Goal: Transaction & Acquisition: Purchase product/service

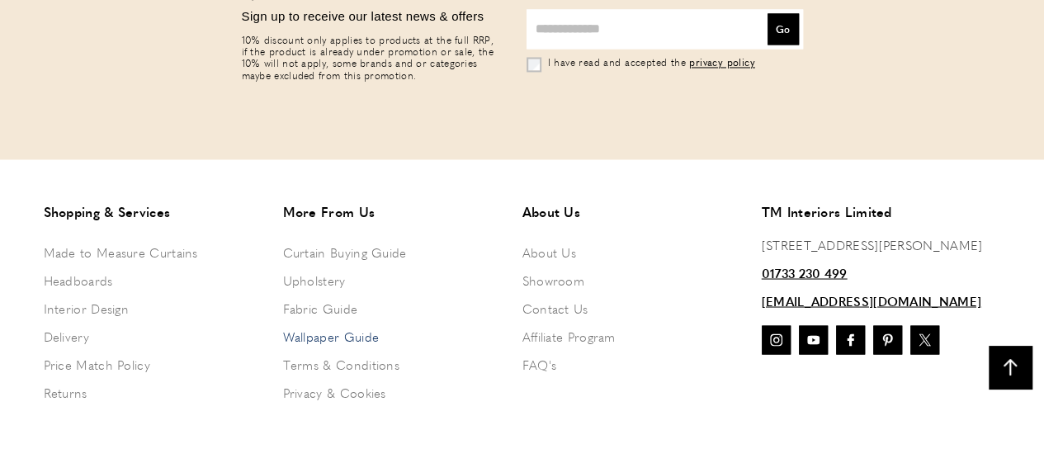
scroll to position [0, 232]
click at [364, 334] on link "Wallpaper Guide" at bounding box center [394, 336] width 223 height 28
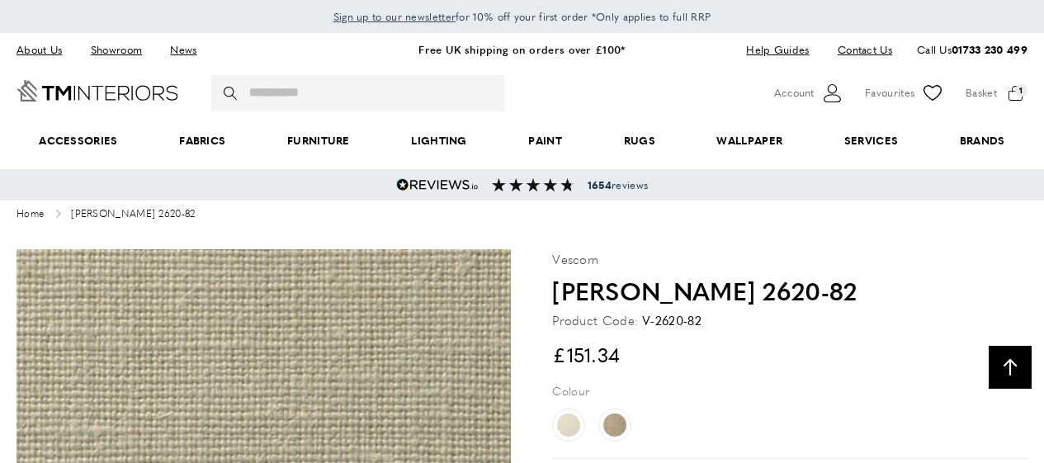
scroll to position [1430, 0]
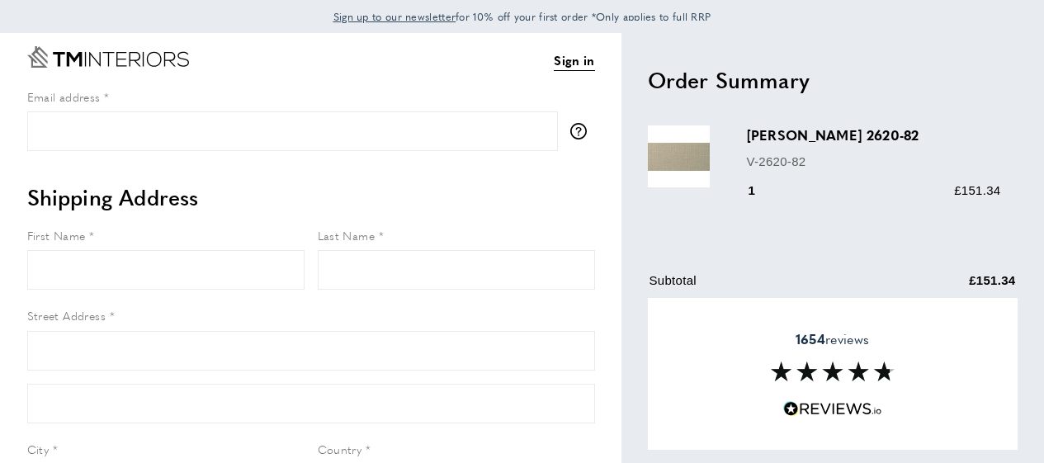
select select "**"
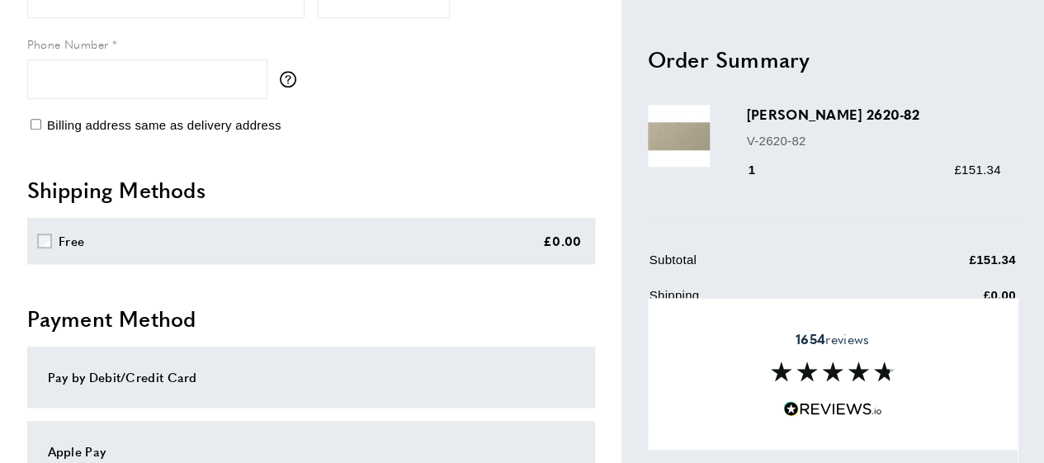
scroll to position [578, 0]
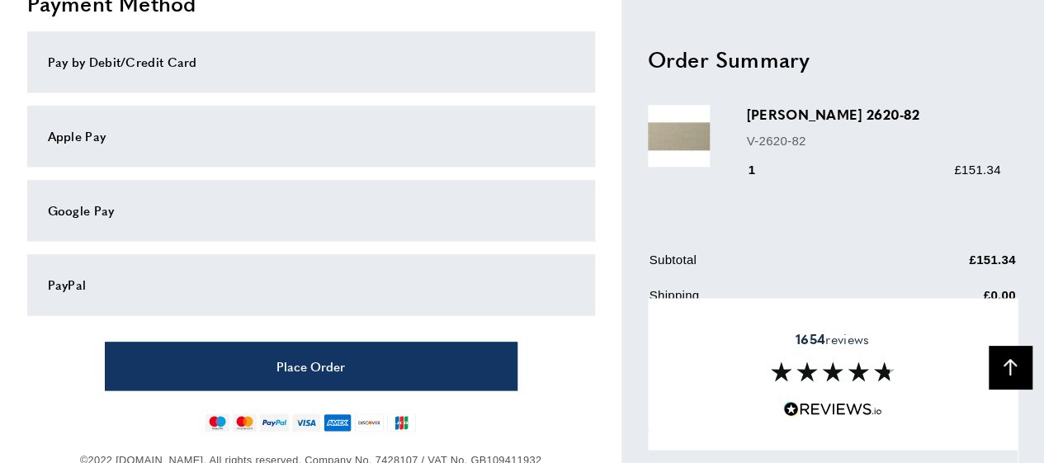
scroll to position [924, 0]
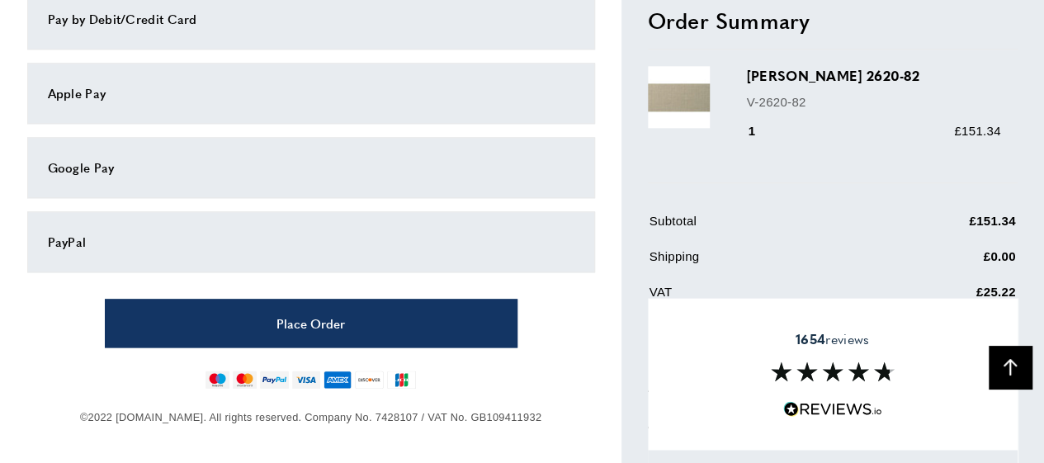
drag, startPoint x: 996, startPoint y: 284, endPoint x: 930, endPoint y: 268, distance: 67.1
click at [930, 268] on tbody "Subtotal £151.34 Shipping £0.00 VAT £25.22 Grand Total £151.34" at bounding box center [833, 283] width 367 height 144
click at [792, 70] on h3 "[PERSON_NAME] 2620-82" at bounding box center [874, 75] width 254 height 19
